Goal: Transaction & Acquisition: Purchase product/service

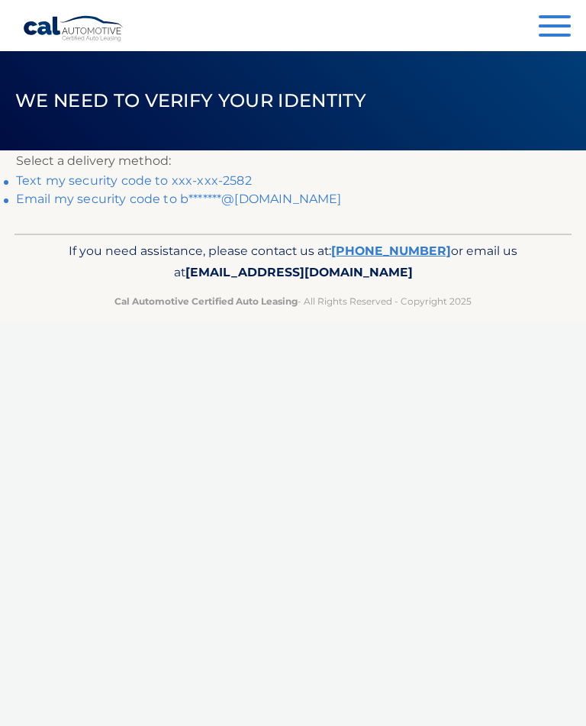
click at [75, 183] on link "Text my security code to xxx-xxx-2582" at bounding box center [134, 180] width 236 height 15
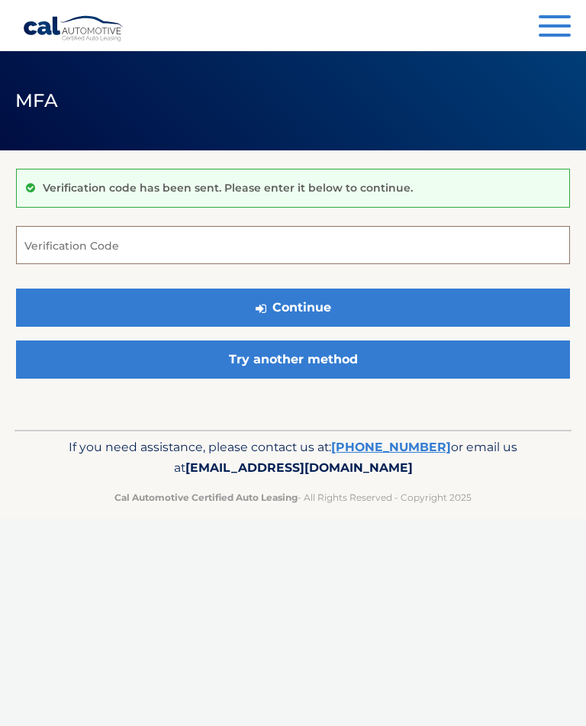
click at [273, 248] on input "Verification Code" at bounding box center [293, 245] width 554 height 38
type input "293596"
click at [363, 307] on button "Continue" at bounding box center [293, 308] width 554 height 38
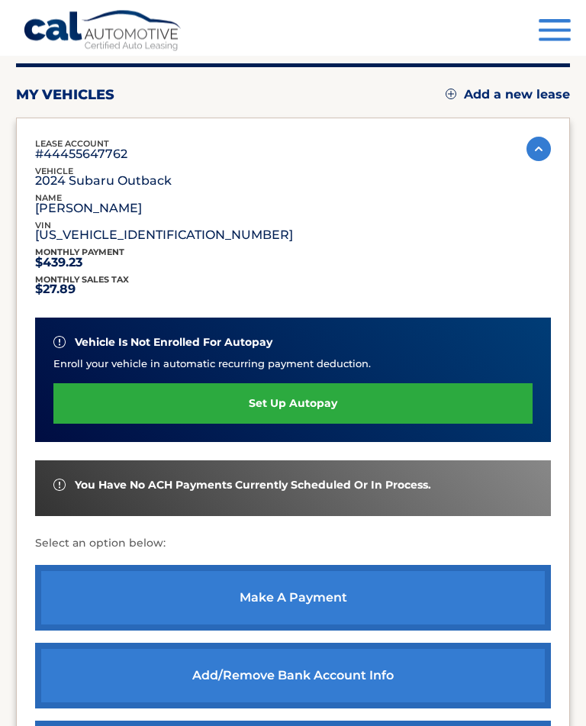
scroll to position [160, 0]
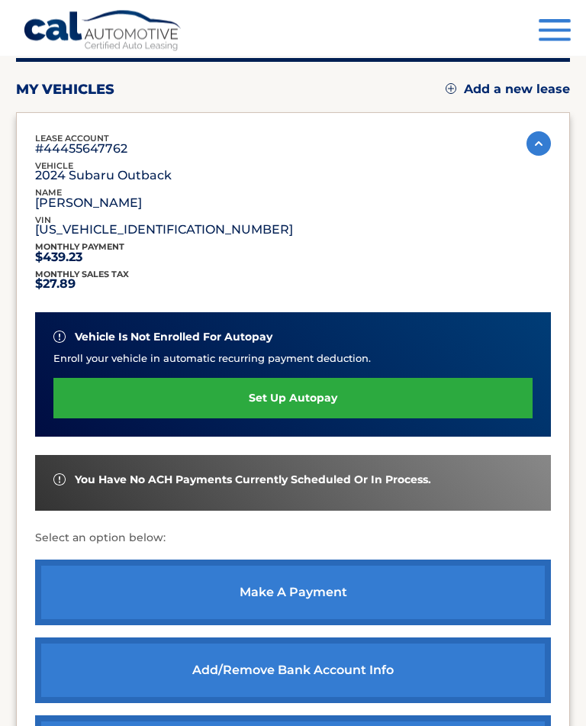
click at [367, 597] on link "make a payment" at bounding box center [293, 594] width 516 height 66
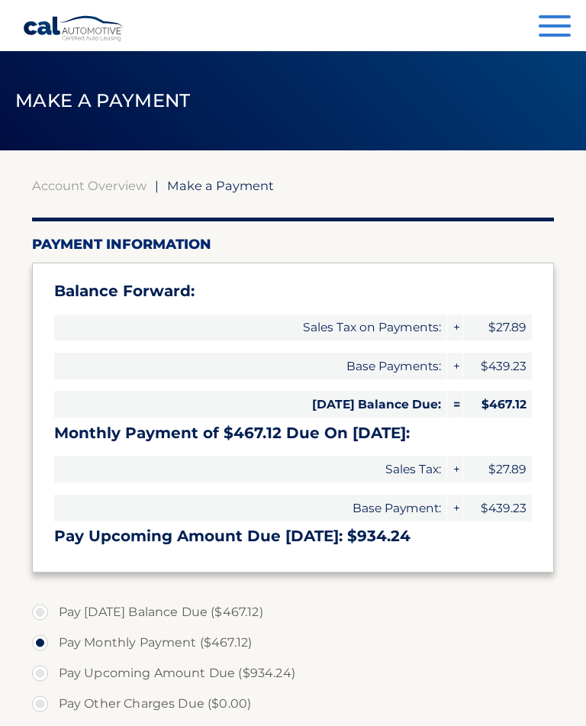
select select "ZDQyNGEyOWYtYzQ4OS00MTlkLTg3Y2EtNTRkNzFhZjI4MmI0"
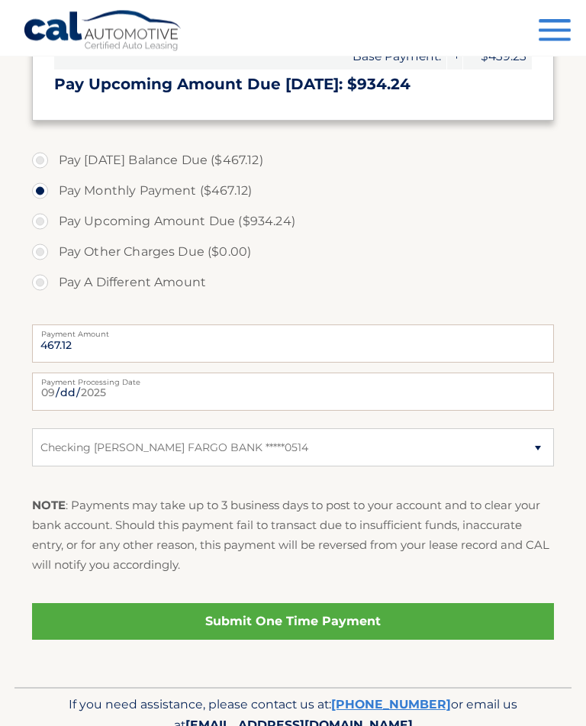
scroll to position [460, 0]
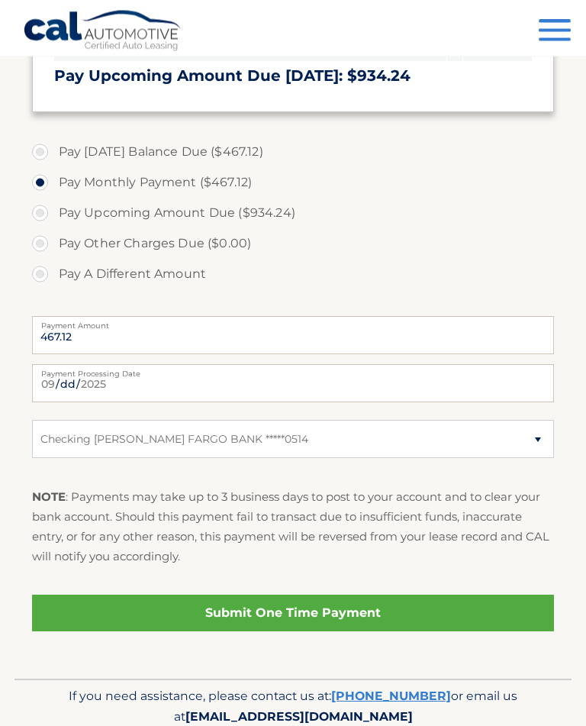
click at [228, 605] on link "Submit One Time Payment" at bounding box center [293, 614] width 523 height 37
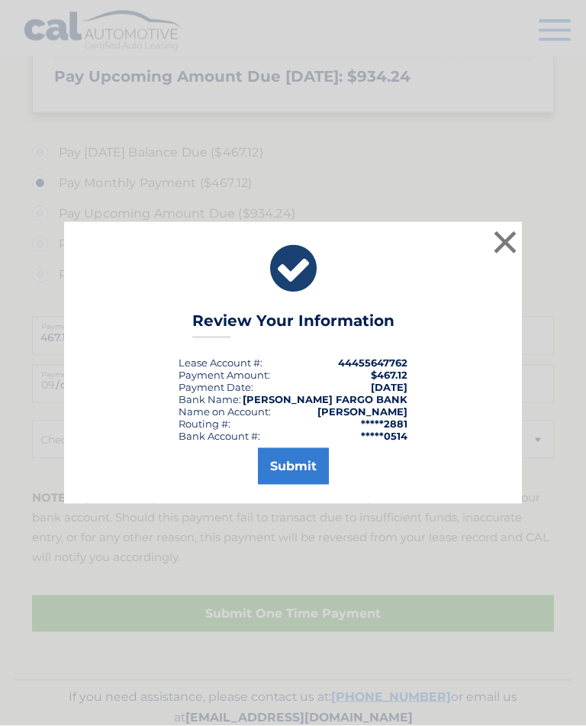
scroll to position [460, 0]
click at [295, 473] on button "Submit" at bounding box center [293, 466] width 71 height 37
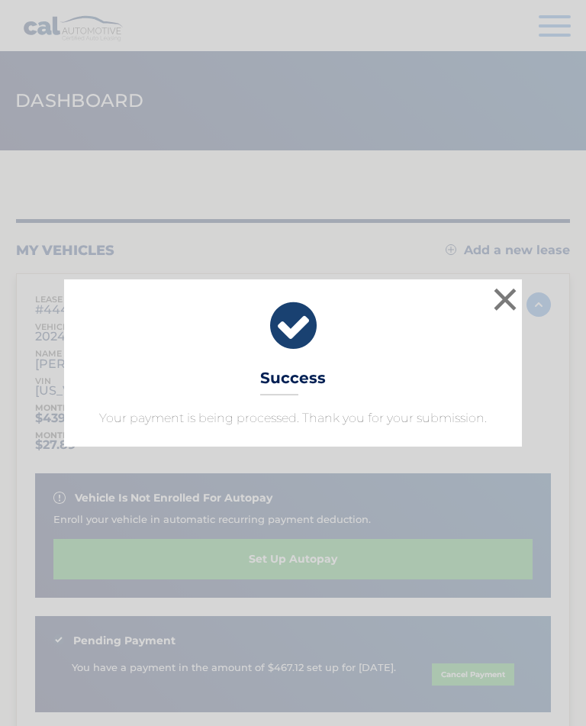
click at [512, 299] on button "×" at bounding box center [505, 299] width 31 height 31
